Goal: Task Accomplishment & Management: Use online tool/utility

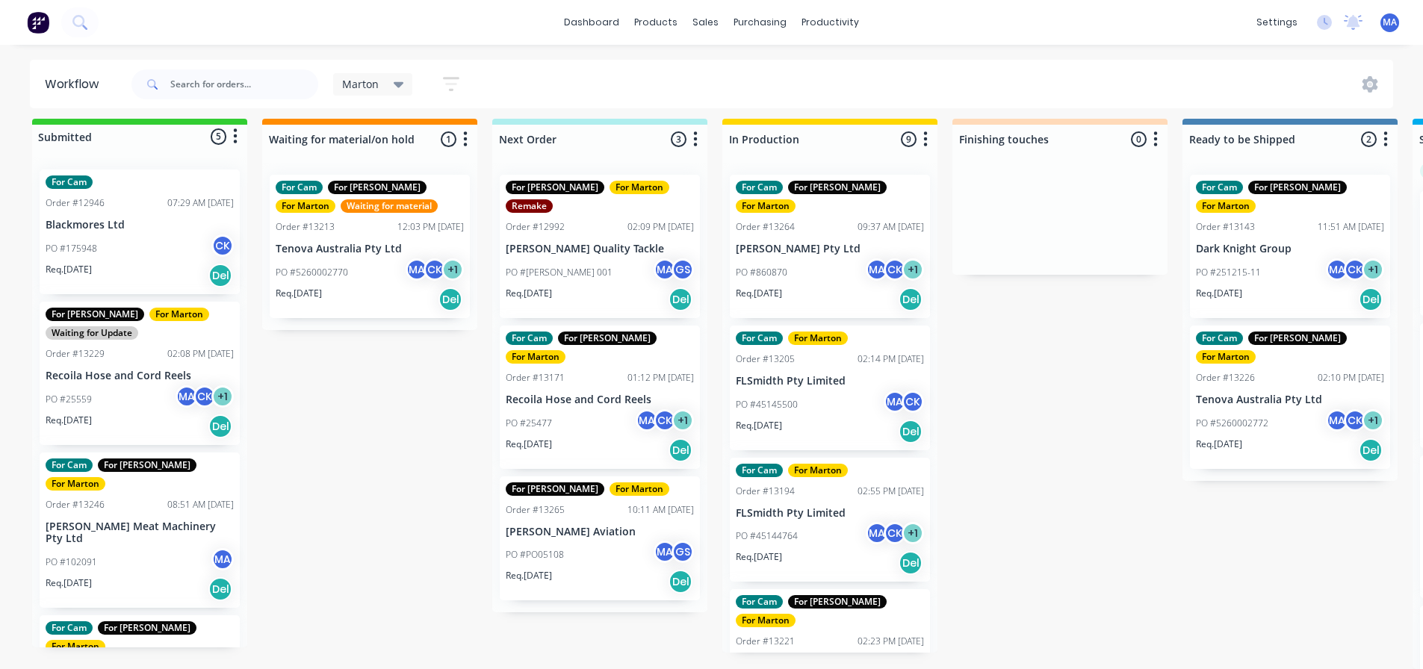
scroll to position [194, 0]
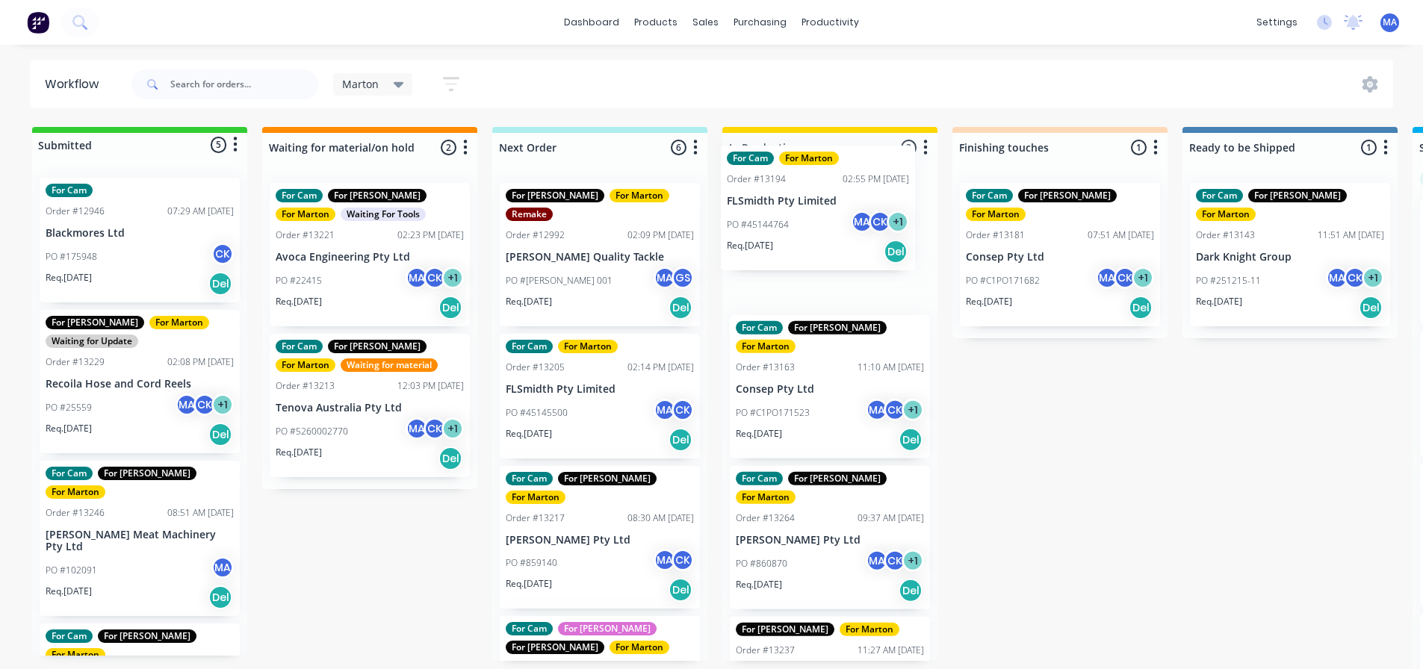
drag, startPoint x: 574, startPoint y: 397, endPoint x: 801, endPoint y: 226, distance: 283.8
click at [801, 226] on div "Submitted 5 Status colour #32CD32 hex #32CD32 Save Cancel Summaries Total order…" at bounding box center [1018, 402] width 2058 height 551
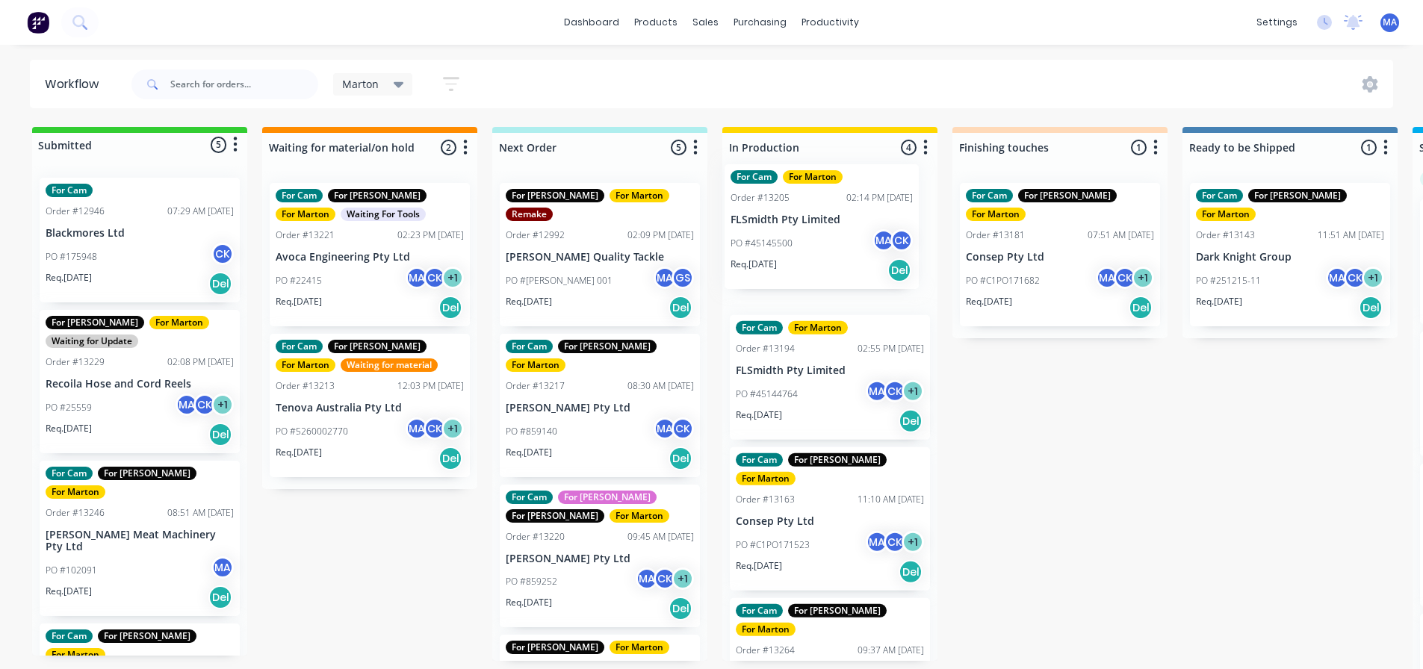
drag, startPoint x: 592, startPoint y: 406, endPoint x: 820, endPoint y: 252, distance: 276.0
click at [820, 252] on div "Submitted 5 Status colour #32CD32 hex #32CD32 Save Cancel Summaries Total order…" at bounding box center [1018, 402] width 2058 height 551
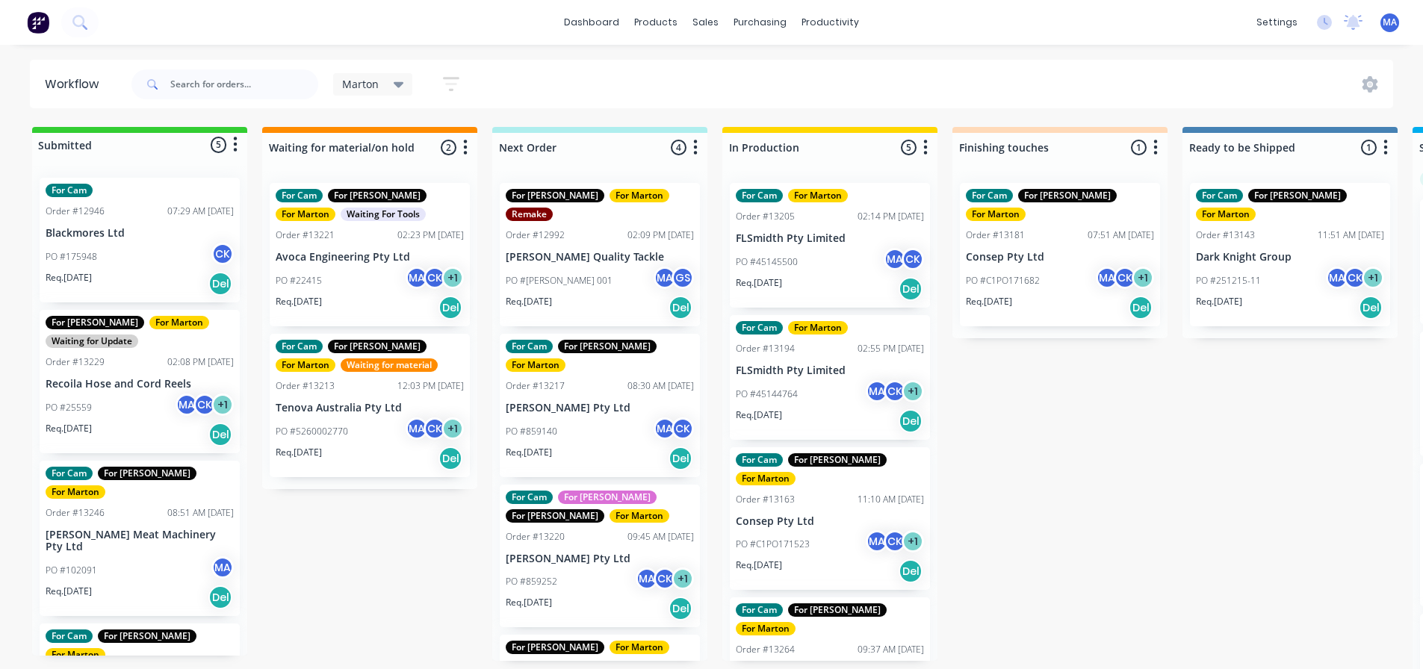
click at [796, 398] on p "PO #45144764" at bounding box center [767, 394] width 62 height 13
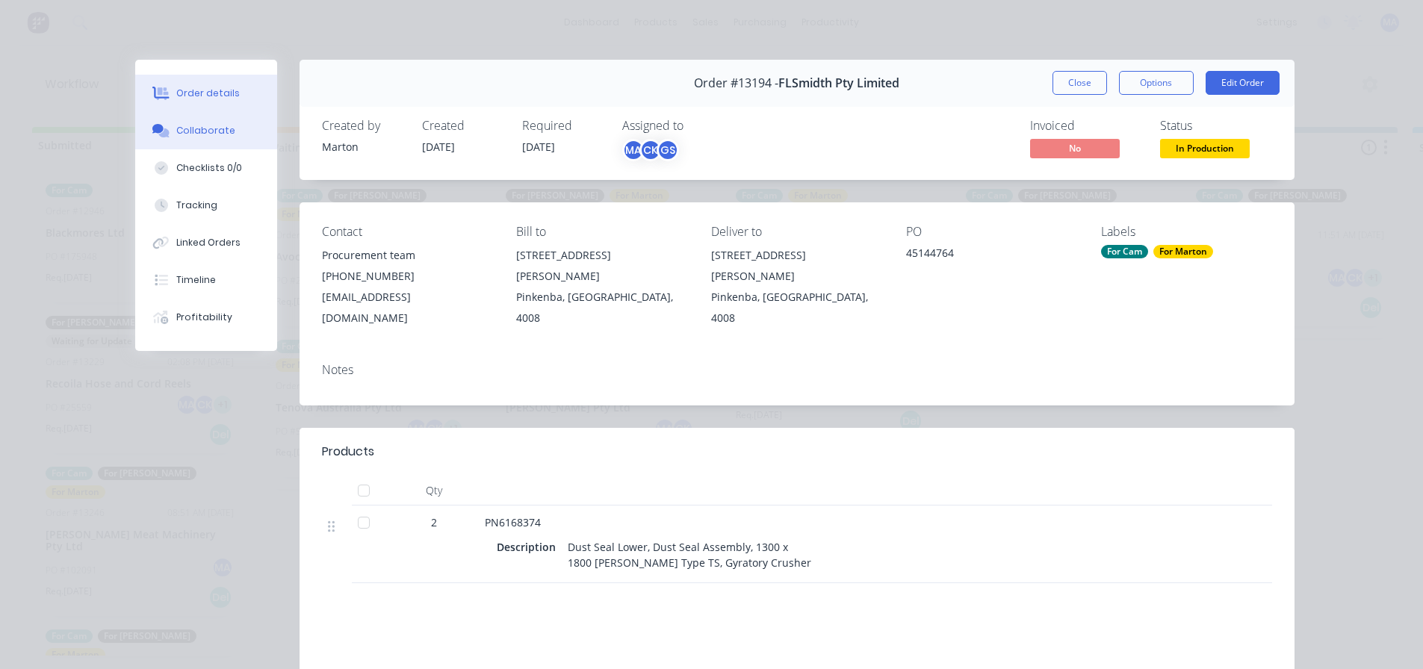
click at [191, 126] on div "Collaborate" at bounding box center [205, 130] width 59 height 13
